Goal: Register for event/course

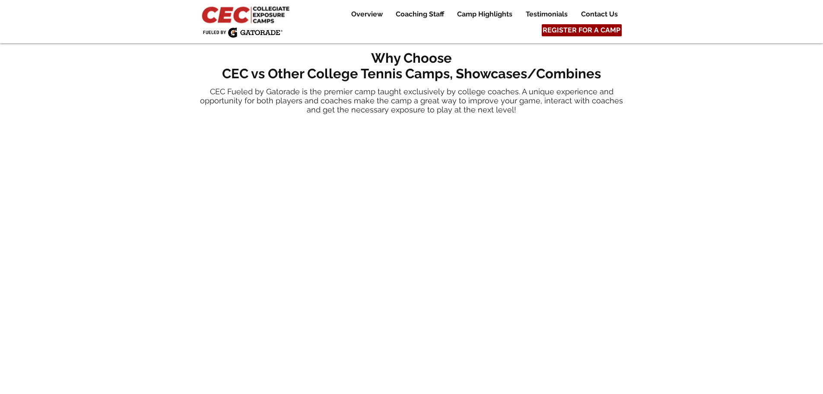
click at [586, 32] on span "REGISTER FOR A CAMP" at bounding box center [582, 30] width 78 height 10
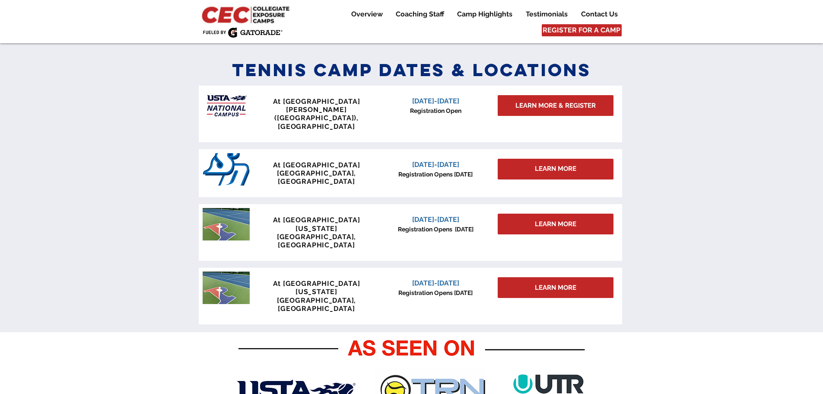
scroll to position [379, 0]
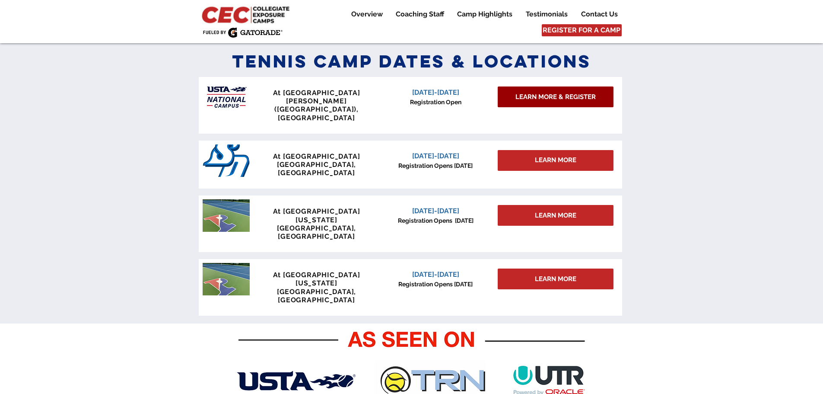
click at [539, 99] on span "LEARN MORE & REGISTER" at bounding box center [555, 96] width 80 height 9
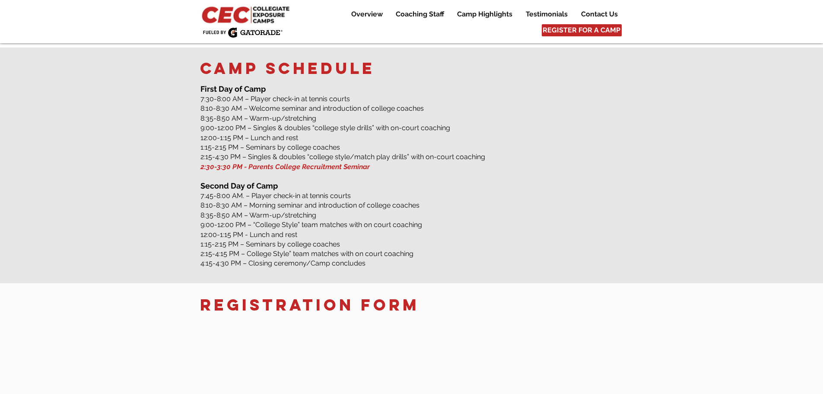
scroll to position [1296, 0]
